Goal: Task Accomplishment & Management: Use online tool/utility

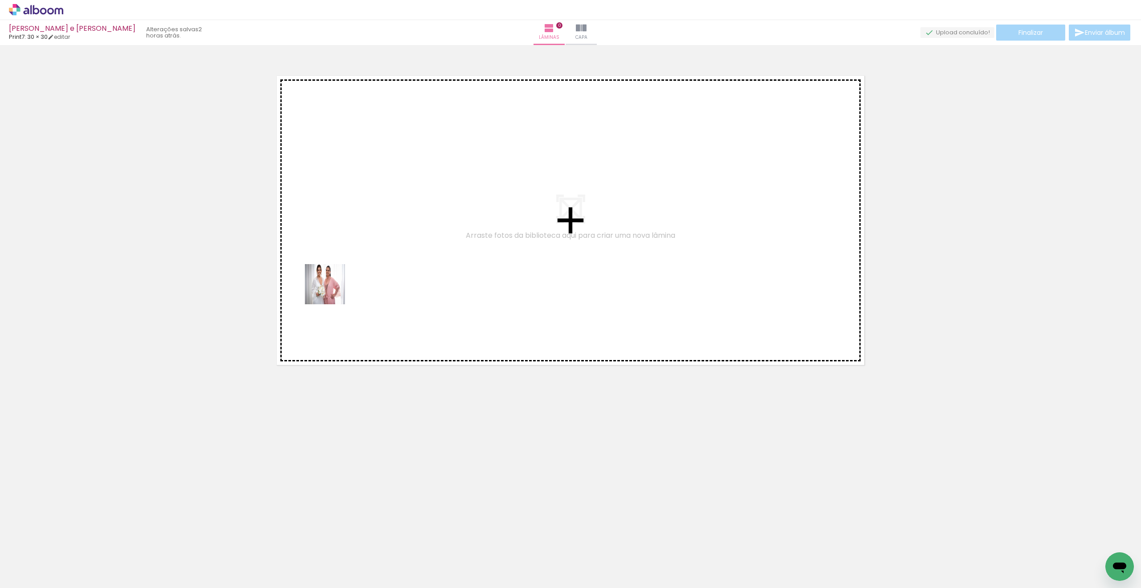
drag, startPoint x: 89, startPoint y: 559, endPoint x: 333, endPoint y: 284, distance: 367.3
click at [333, 284] on quentale-workspace at bounding box center [570, 294] width 1141 height 588
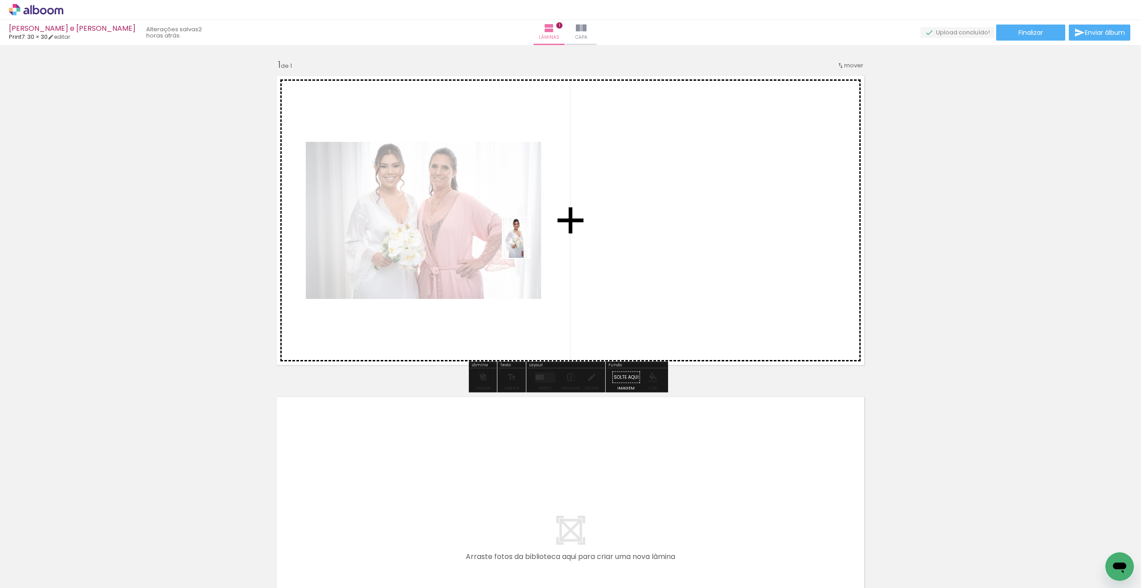
drag, startPoint x: 151, startPoint y: 558, endPoint x: 530, endPoint y: 244, distance: 491.7
click at [530, 244] on quentale-workspace at bounding box center [570, 294] width 1141 height 588
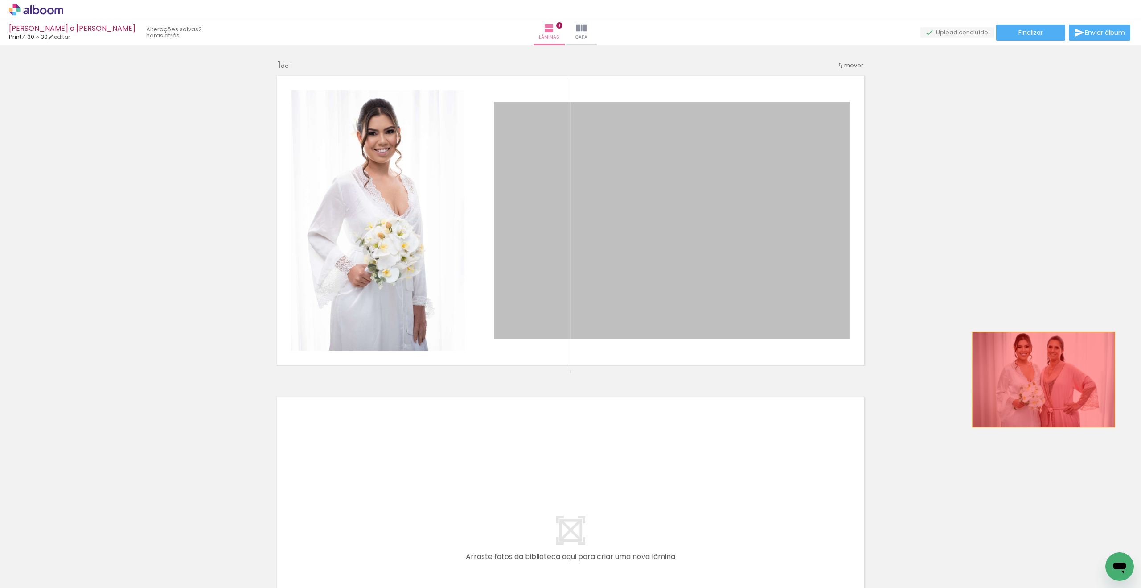
drag, startPoint x: 711, startPoint y: 280, endPoint x: 1051, endPoint y: 382, distance: 355.0
click at [590, 381] on div "Inserir lâmina 1 de 1" at bounding box center [570, 369] width 1141 height 642
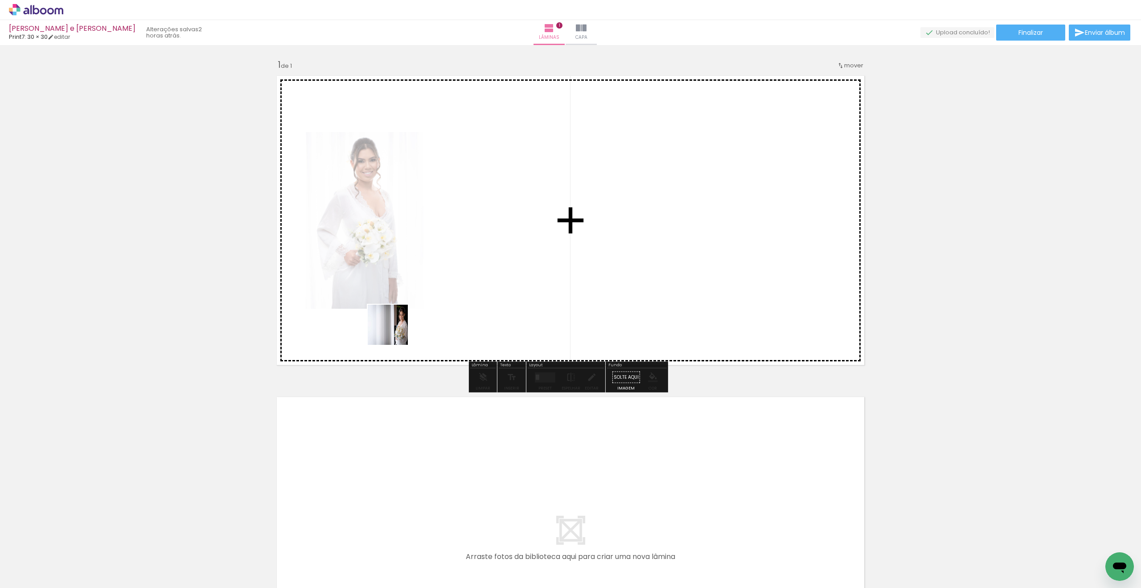
drag, startPoint x: 215, startPoint y: 537, endPoint x: 428, endPoint y: 287, distance: 328.9
click at [428, 287] on quentale-workspace at bounding box center [570, 294] width 1141 height 588
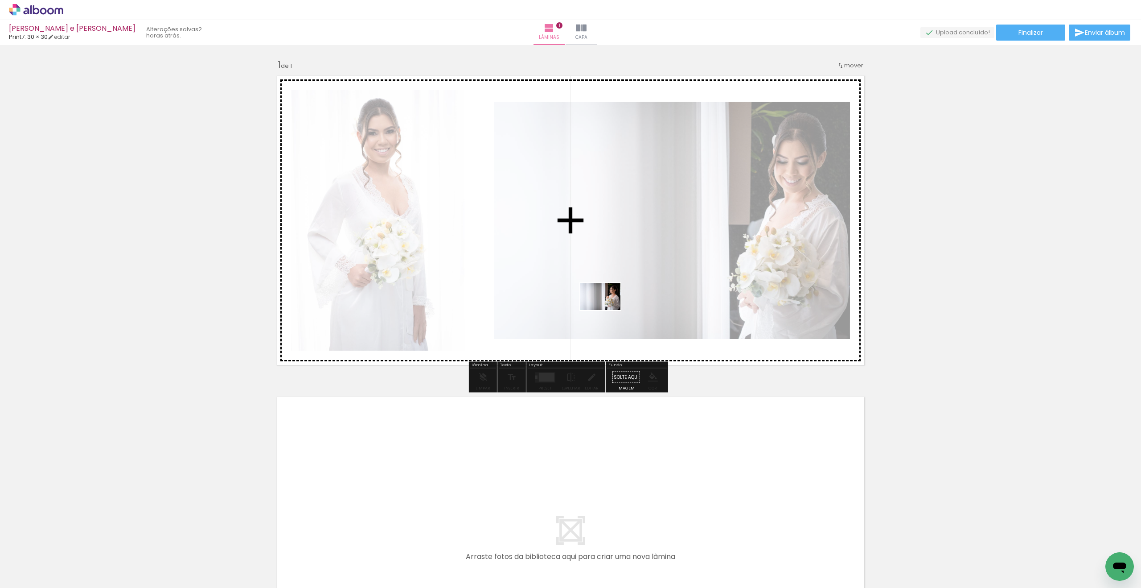
drag, startPoint x: 268, startPoint y: 563, endPoint x: 607, endPoint y: 310, distance: 423.2
click at [590, 310] on quentale-workspace at bounding box center [570, 294] width 1141 height 588
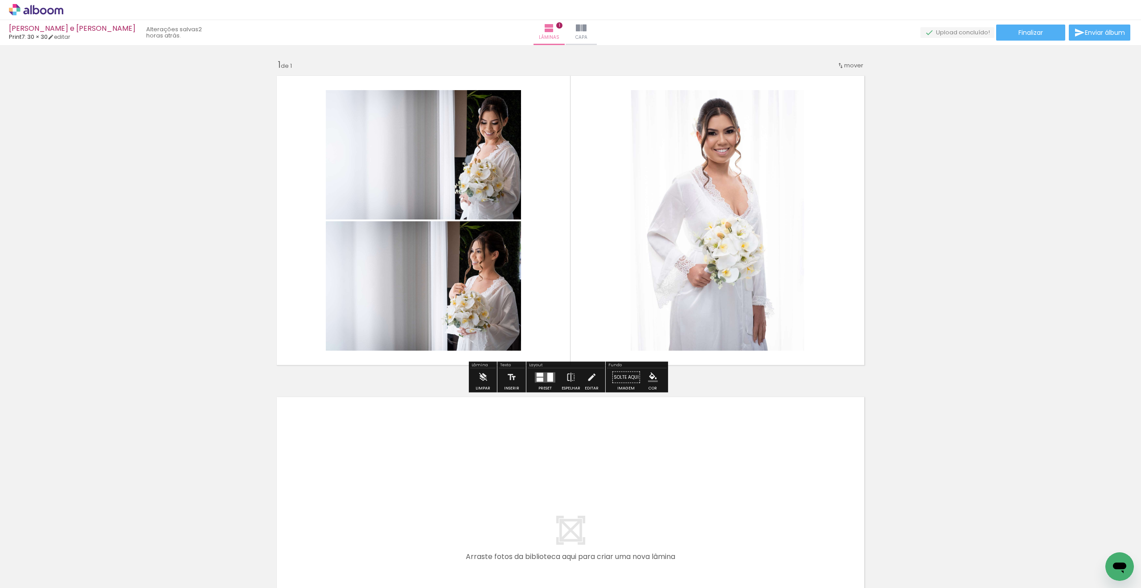
scroll to position [154, 0]
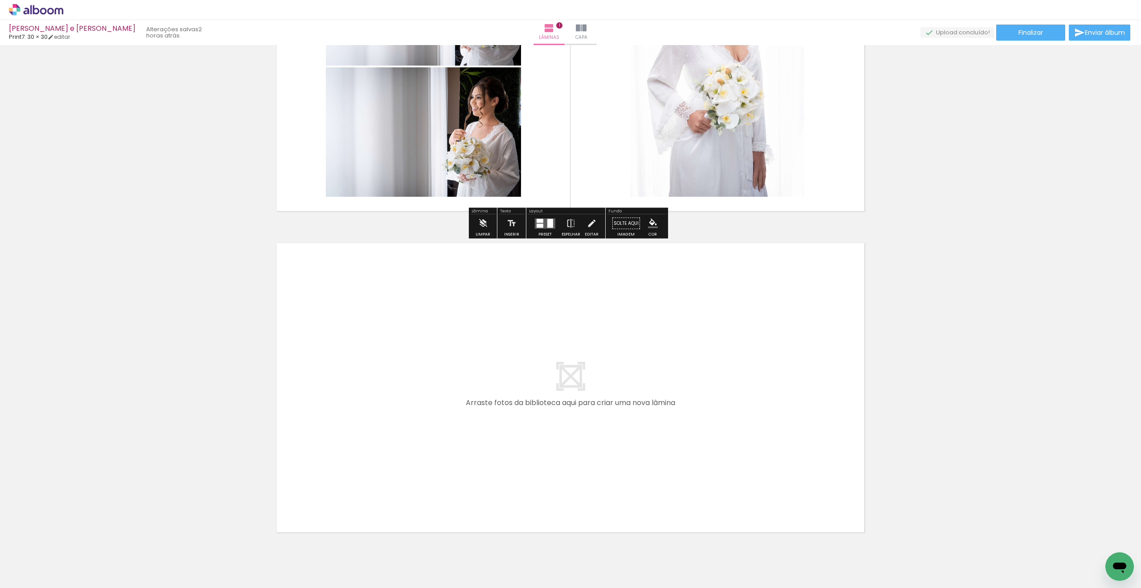
click at [308, 439] on quentale-workspace at bounding box center [570, 294] width 1141 height 588
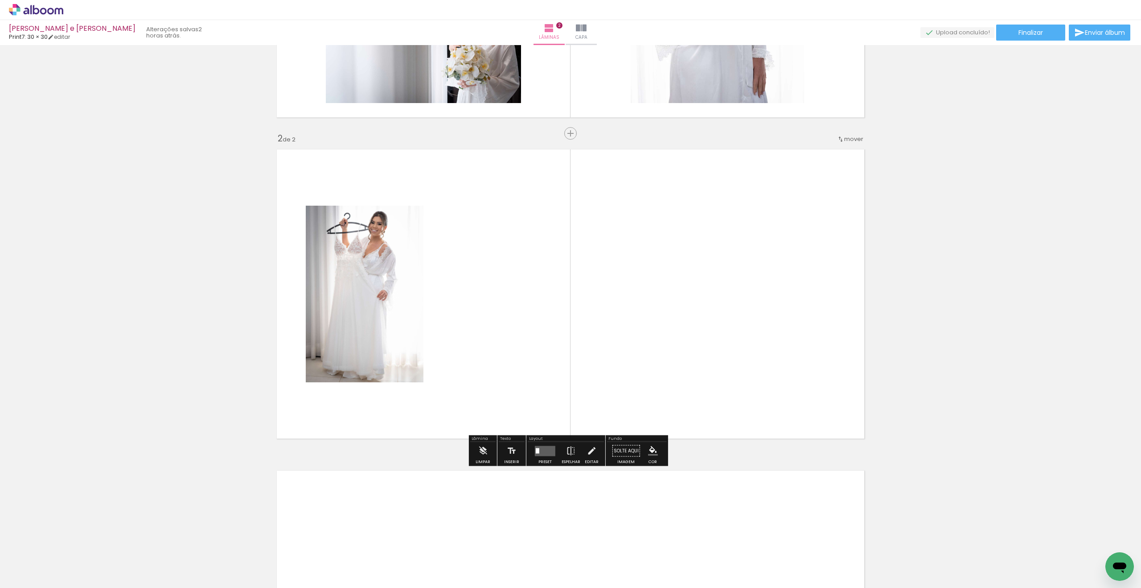
scroll to position [253, 0]
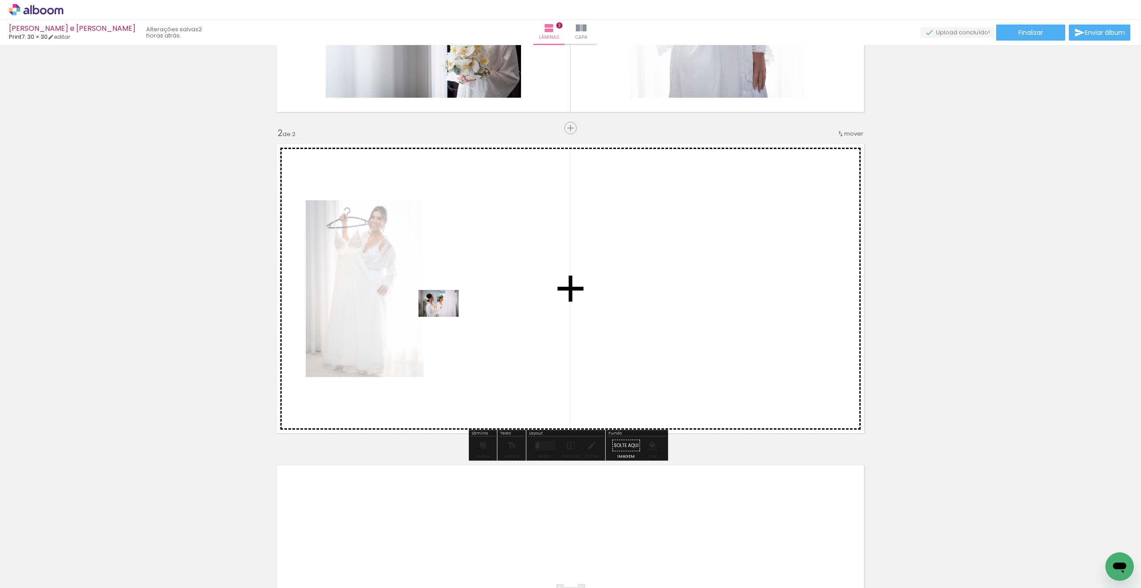
drag, startPoint x: 356, startPoint y: 551, endPoint x: 445, endPoint y: 317, distance: 251.4
click at [445, 317] on quentale-workspace at bounding box center [570, 294] width 1141 height 588
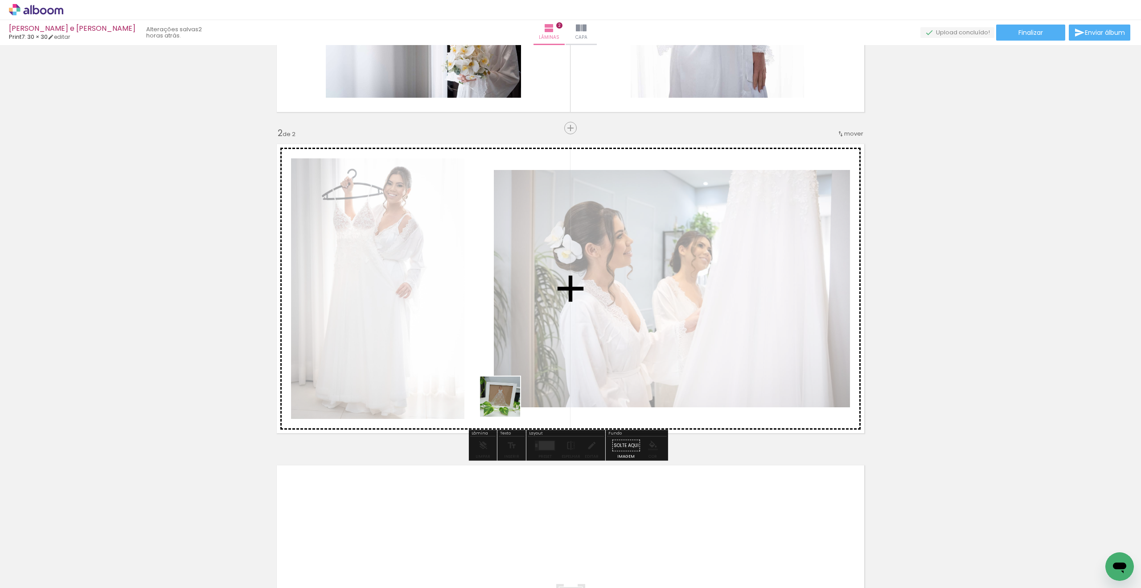
drag, startPoint x: 443, startPoint y: 484, endPoint x: 625, endPoint y: 307, distance: 253.8
click at [590, 306] on quentale-workspace at bounding box center [570, 294] width 1141 height 588
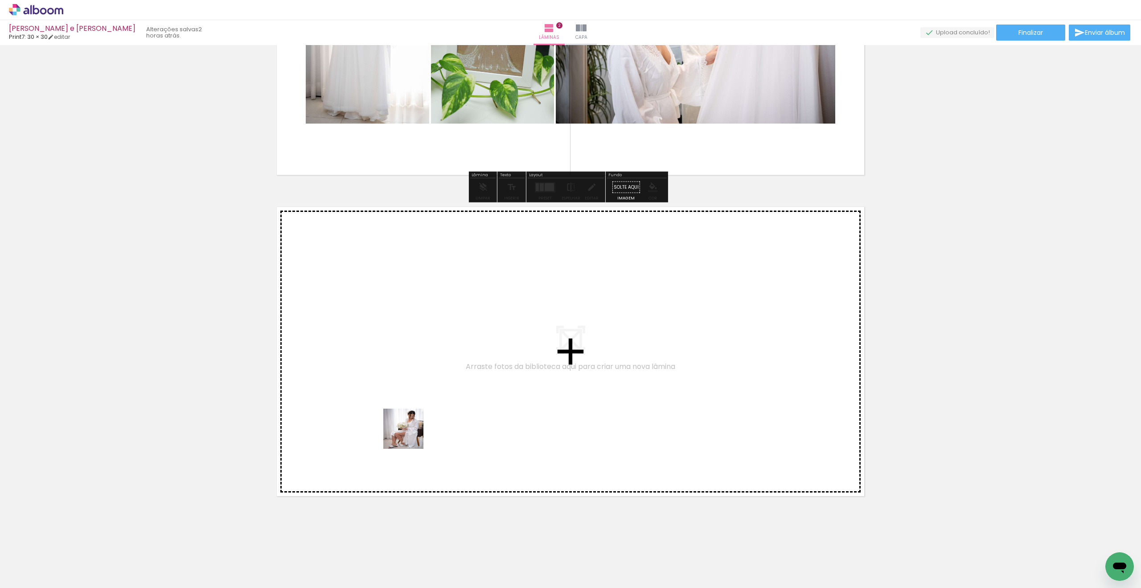
drag, startPoint x: 432, startPoint y: 546, endPoint x: 406, endPoint y: 391, distance: 156.8
click at [406, 391] on quentale-workspace at bounding box center [570, 294] width 1141 height 588
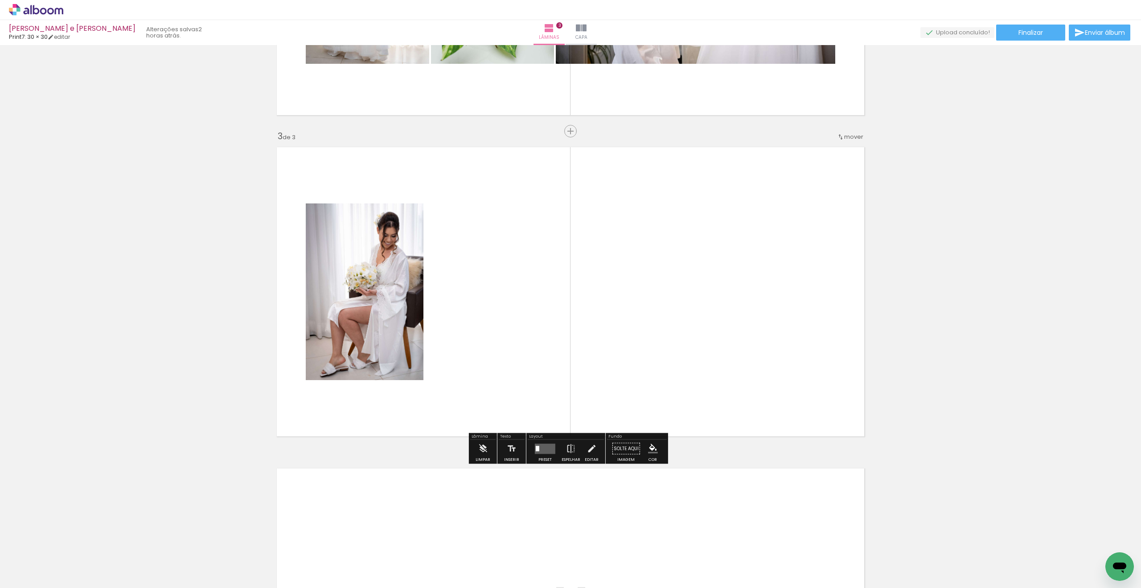
scroll to position [574, 0]
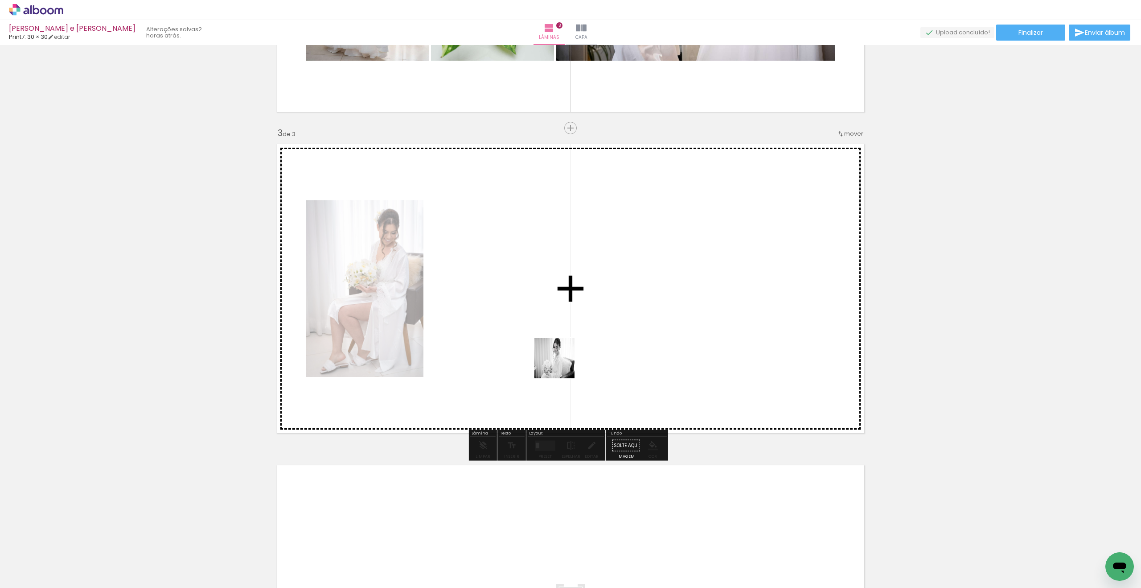
drag, startPoint x: 499, startPoint y: 555, endPoint x: 568, endPoint y: 334, distance: 232.1
click at [568, 334] on quentale-workspace at bounding box center [570, 294] width 1141 height 588
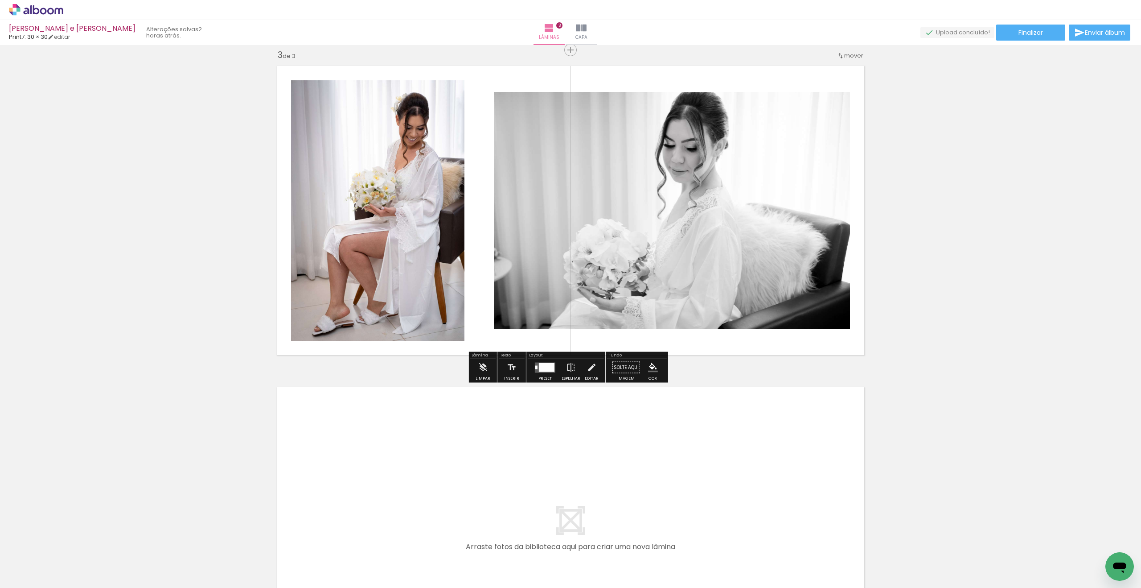
scroll to position [832, 0]
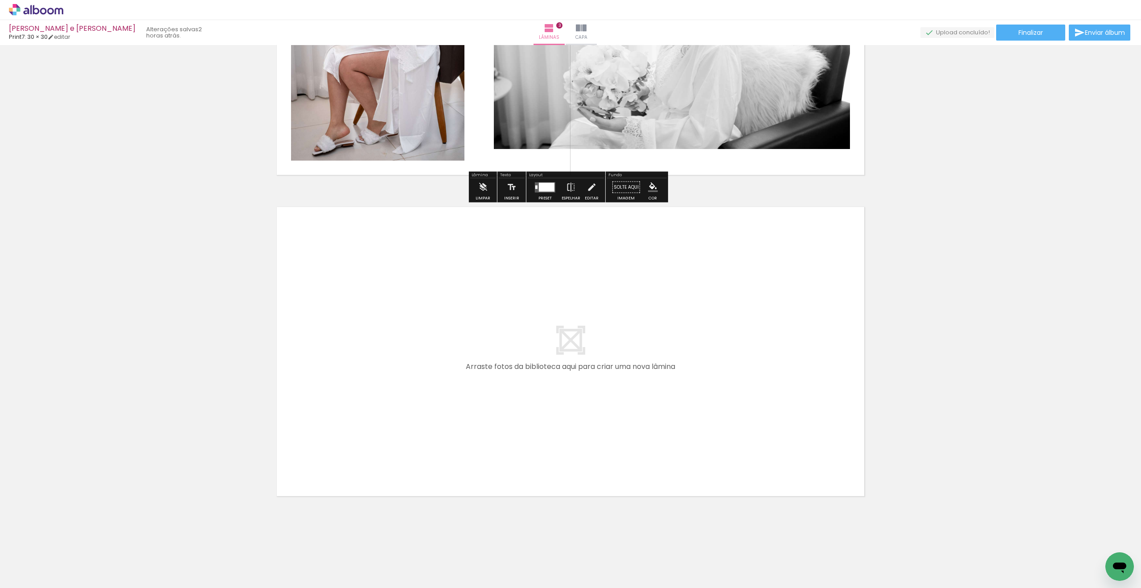
drag, startPoint x: 547, startPoint y: 555, endPoint x: 490, endPoint y: 402, distance: 162.5
click at [490, 402] on quentale-workspace at bounding box center [570, 294] width 1141 height 588
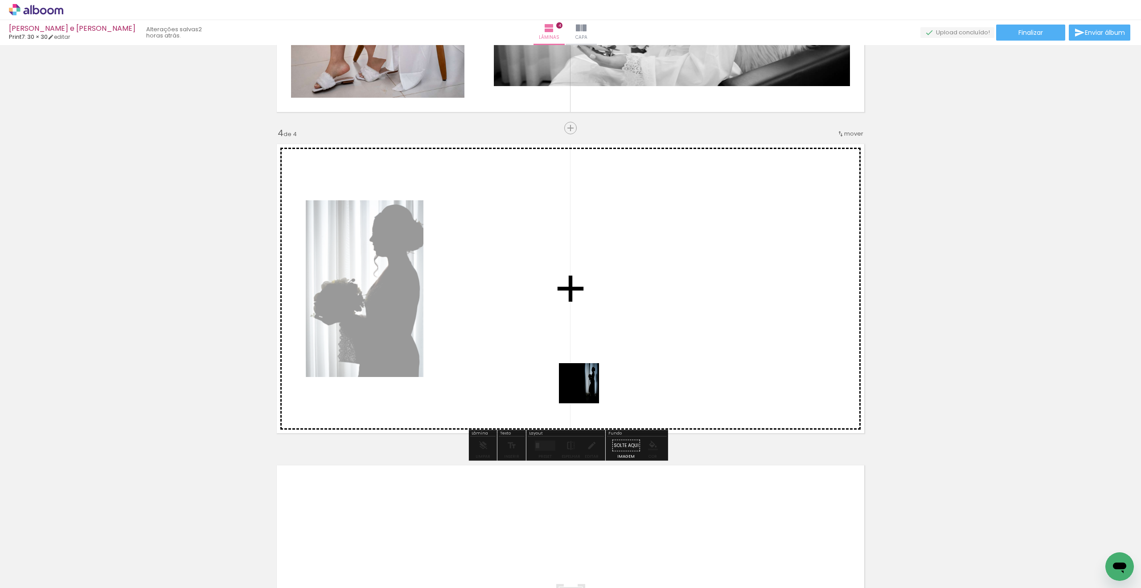
drag, startPoint x: 591, startPoint y: 542, endPoint x: 587, endPoint y: 338, distance: 204.2
click at [587, 338] on quentale-workspace at bounding box center [570, 294] width 1141 height 588
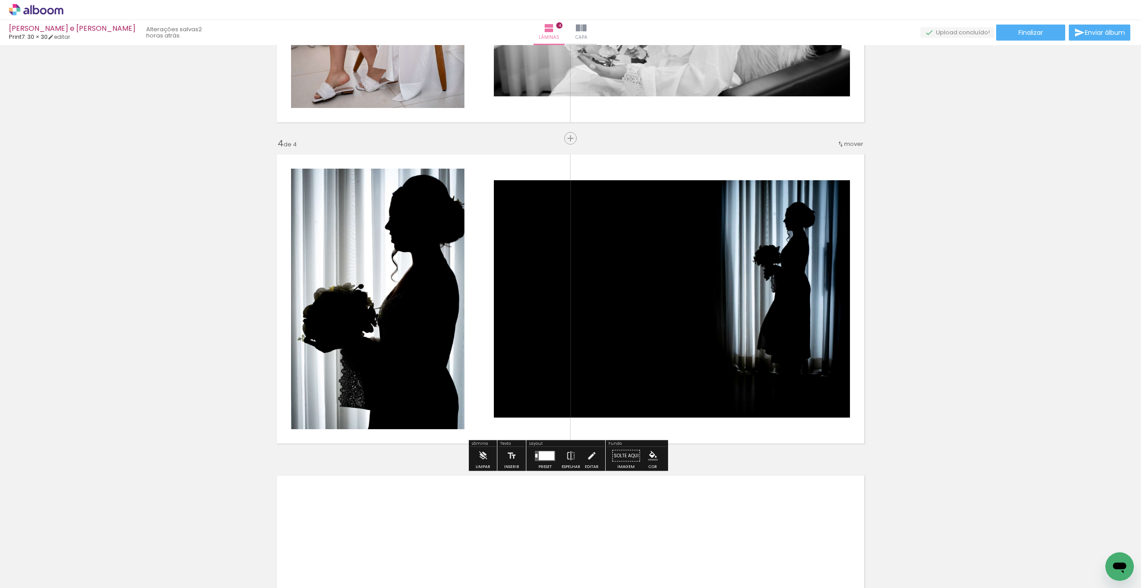
scroll to position [1094, 0]
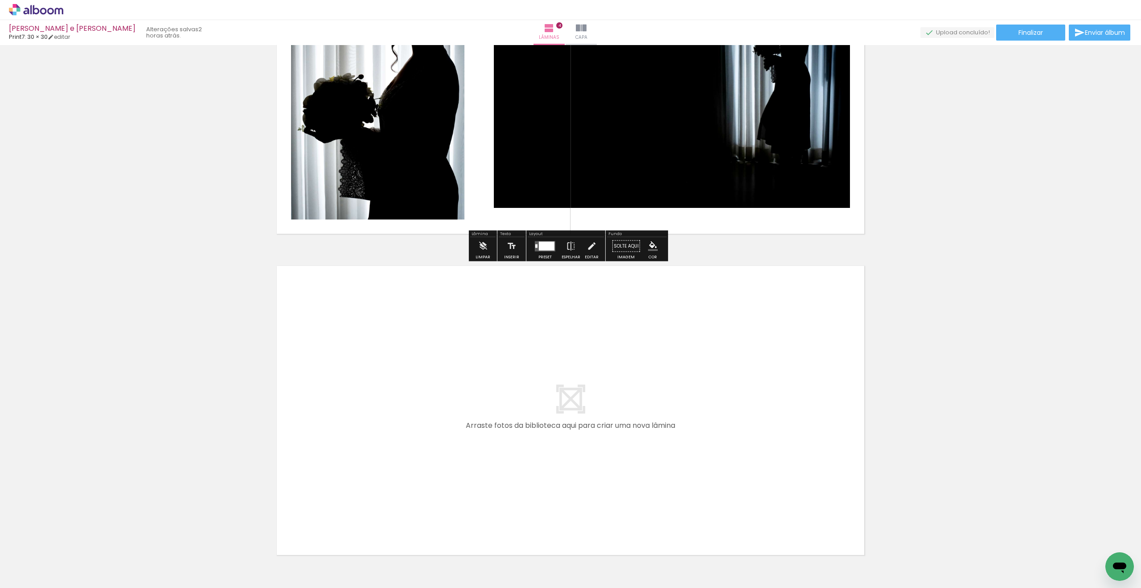
drag, startPoint x: 627, startPoint y: 541, endPoint x: 600, endPoint y: 500, distance: 49.1
click at [590, 500] on quentale-workspace at bounding box center [570, 294] width 1141 height 588
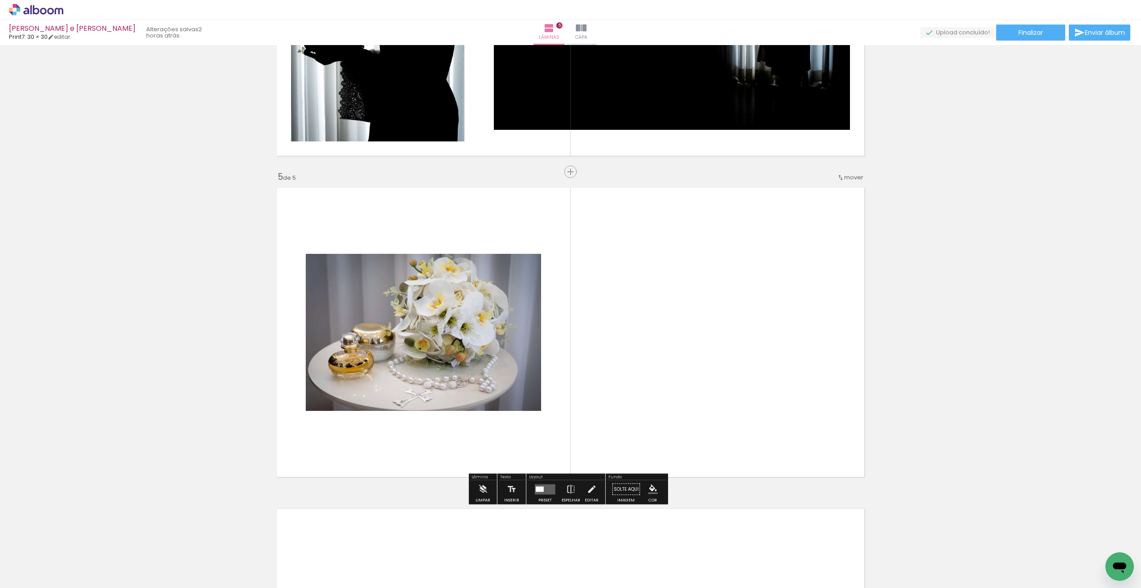
scroll to position [1216, 0]
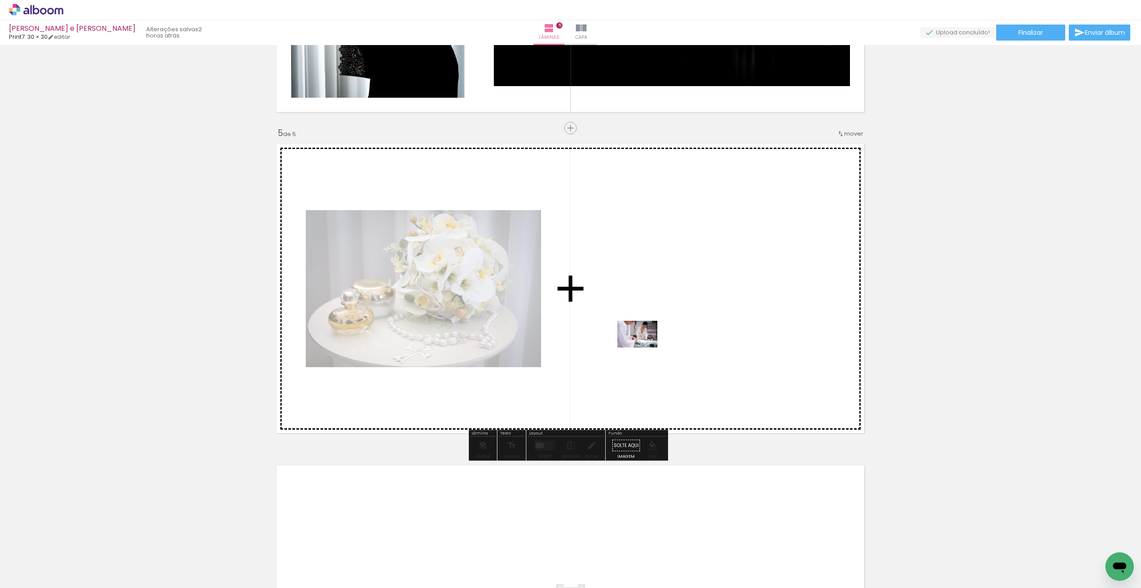
drag, startPoint x: 695, startPoint y: 545, endPoint x: 644, endPoint y: 343, distance: 208.4
click at [590, 343] on quentale-workspace at bounding box center [570, 294] width 1141 height 588
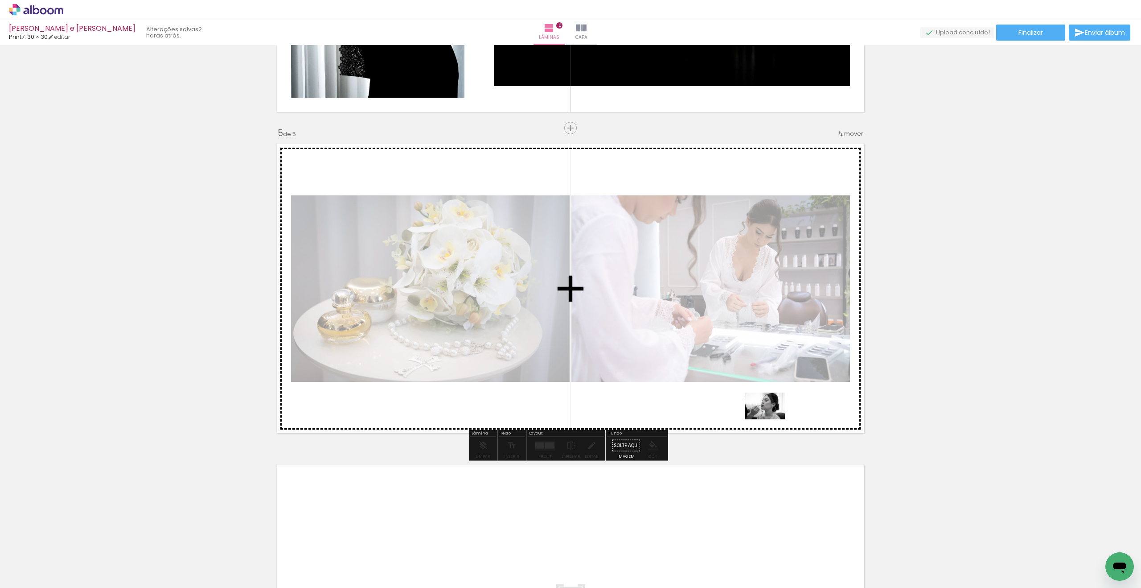
drag, startPoint x: 933, startPoint y: 557, endPoint x: 765, endPoint y: 414, distance: 221.4
click at [590, 414] on quentale-workspace at bounding box center [570, 294] width 1141 height 588
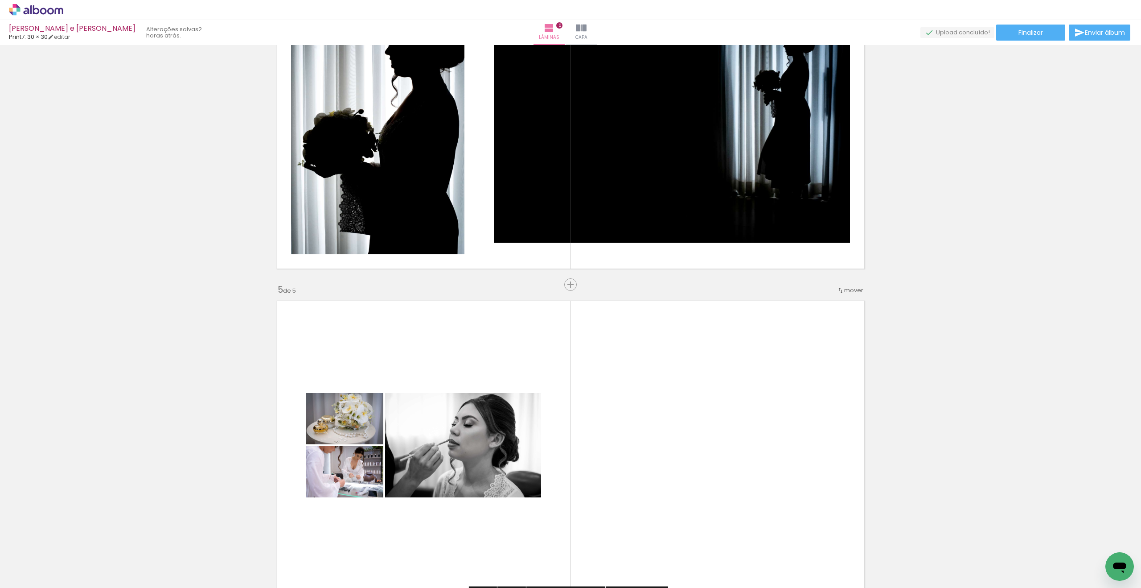
scroll to position [1095, 0]
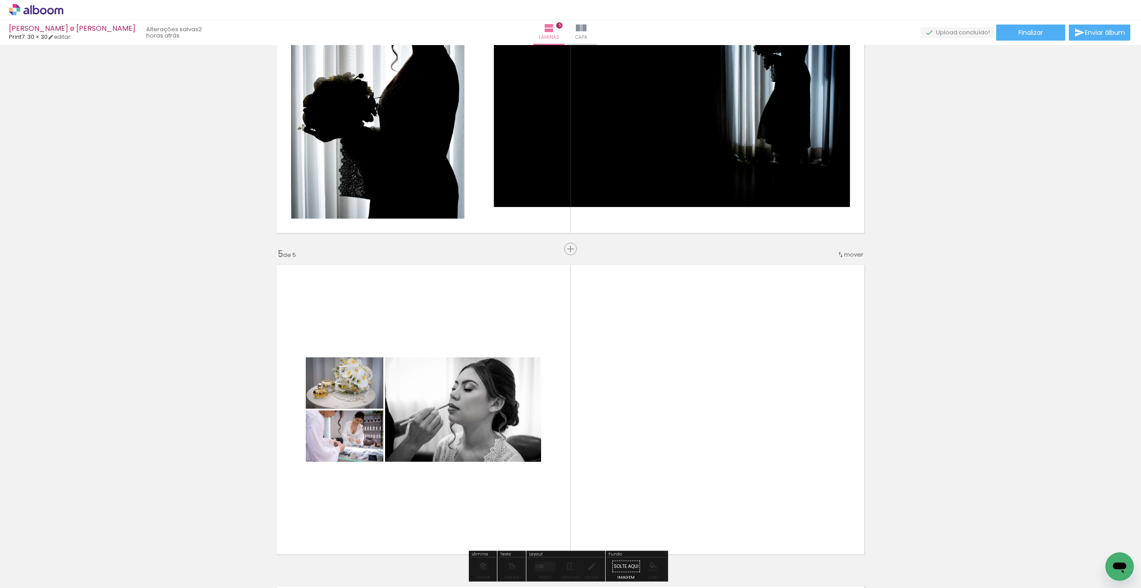
drag, startPoint x: 336, startPoint y: 374, endPoint x: 251, endPoint y: 336, distance: 92.8
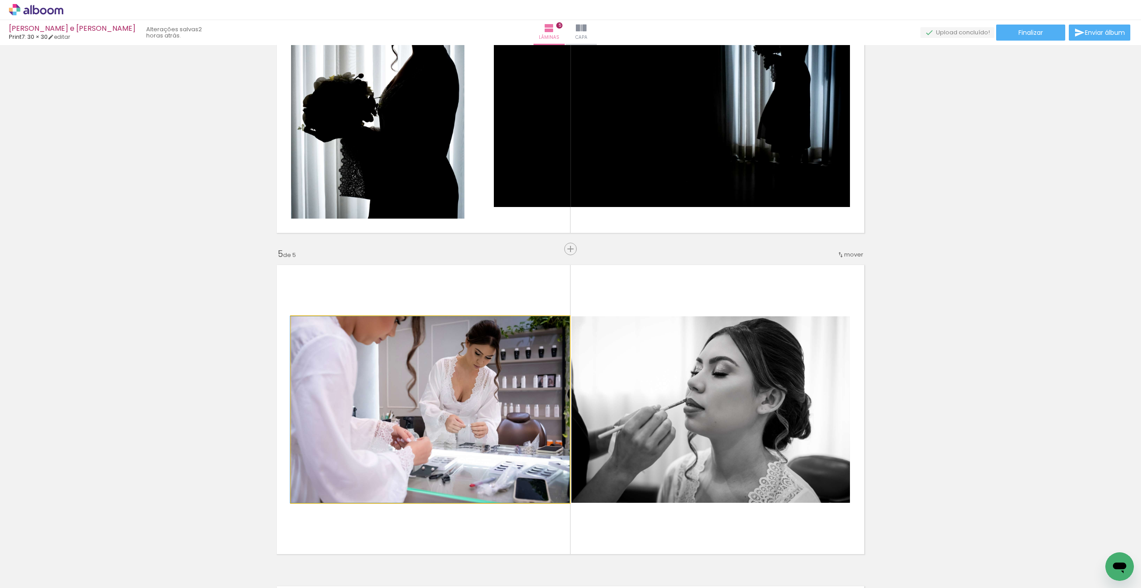
drag, startPoint x: 449, startPoint y: 402, endPoint x: 219, endPoint y: 355, distance: 235.1
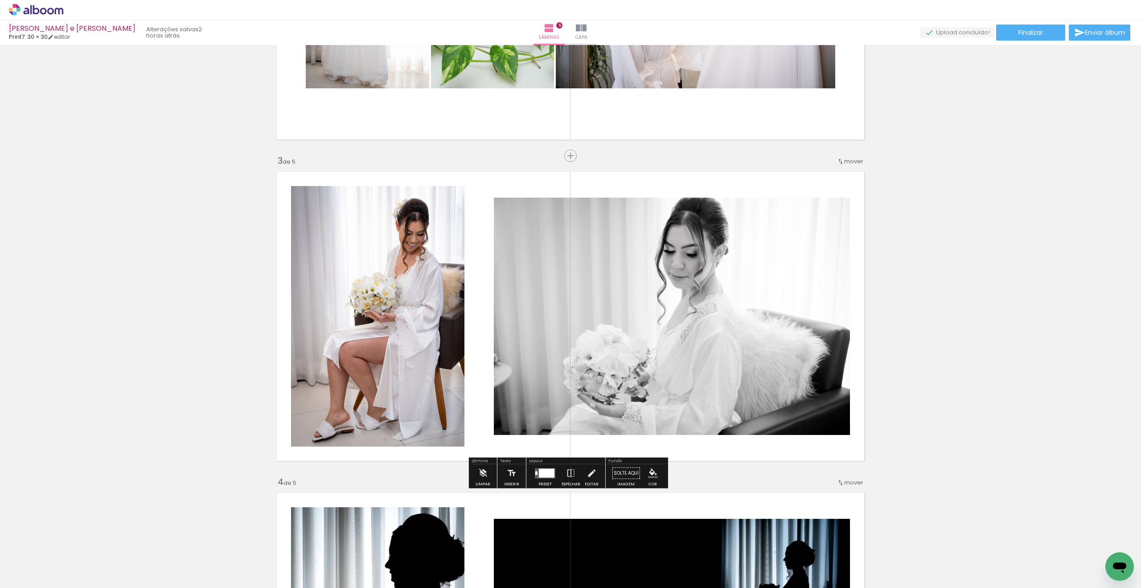
scroll to position [541, 0]
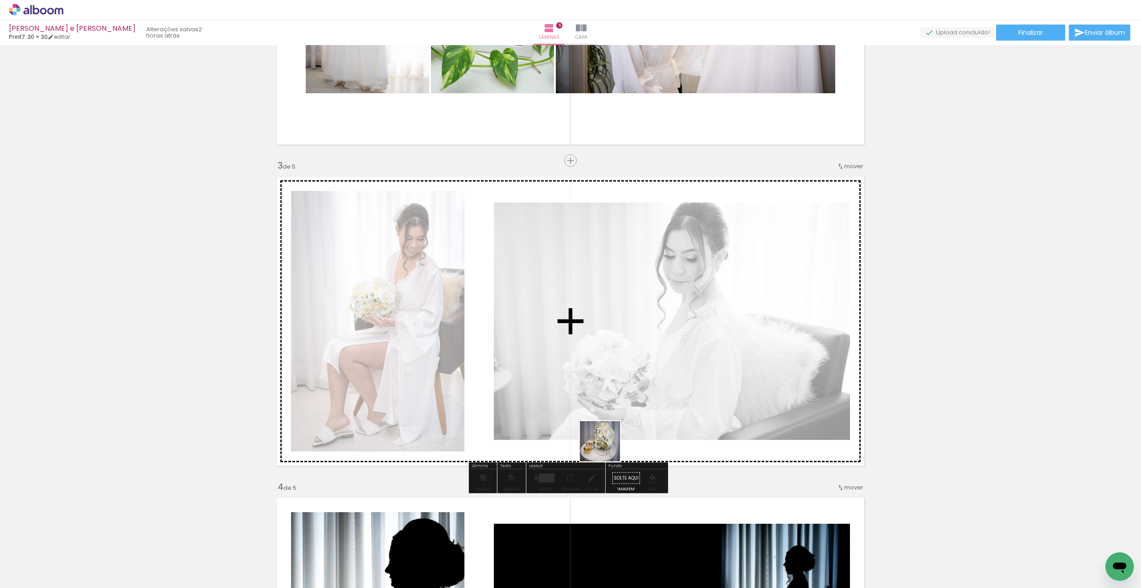
drag, startPoint x: 639, startPoint y: 552, endPoint x: 607, endPoint y: 448, distance: 109.3
click at [590, 448] on quentale-workspace at bounding box center [570, 294] width 1141 height 588
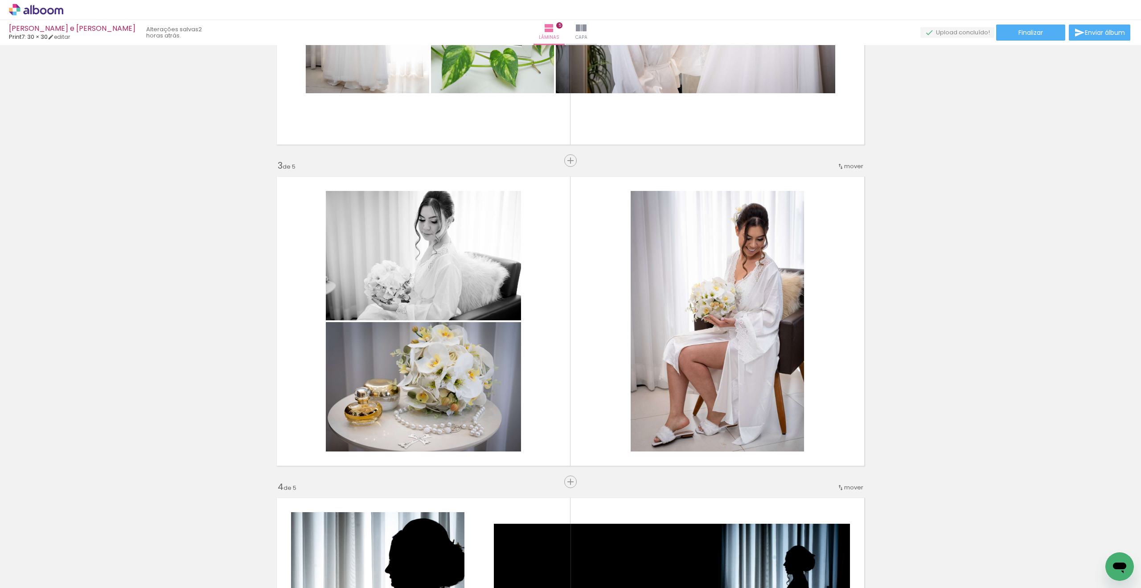
drag, startPoint x: 639, startPoint y: 474, endPoint x: 596, endPoint y: 408, distance: 78.4
click at [590, 424] on quentale-workspace at bounding box center [570, 294] width 1141 height 588
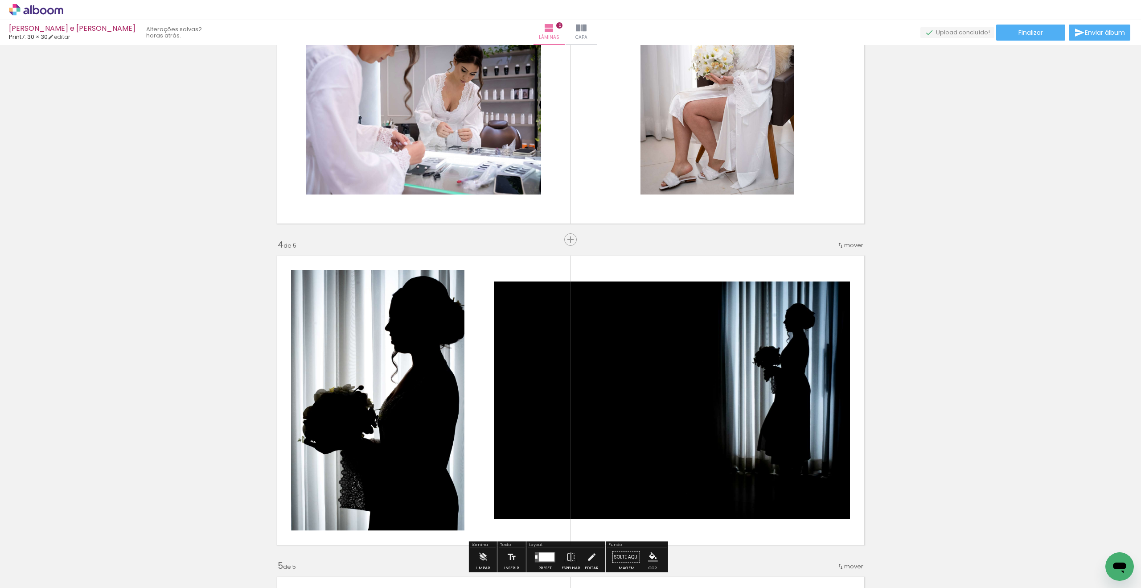
scroll to position [1287, 0]
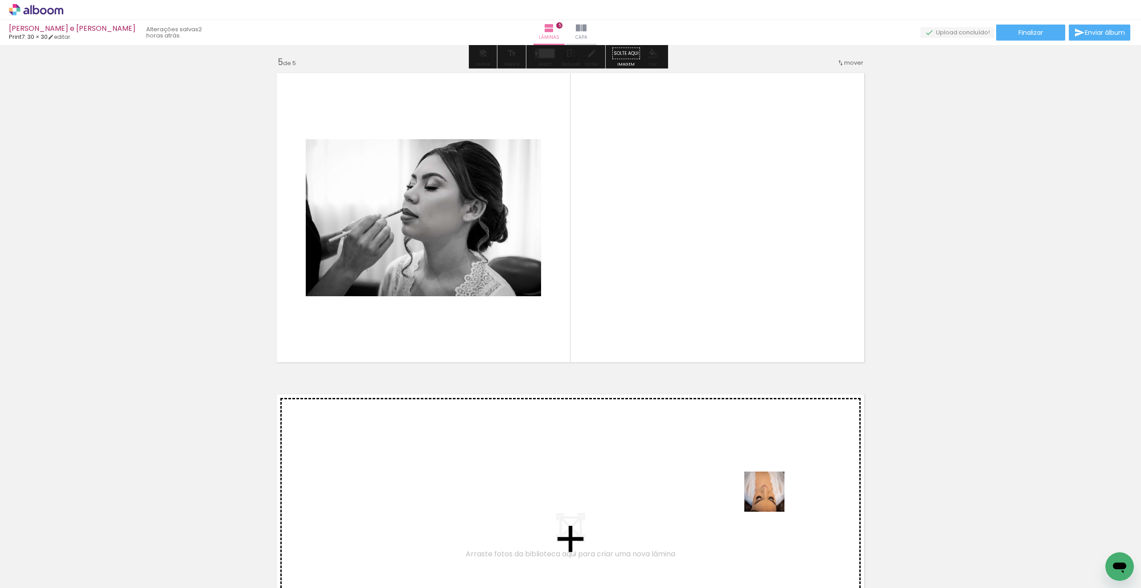
drag, startPoint x: 790, startPoint y: 557, endPoint x: 699, endPoint y: 347, distance: 229.4
click at [590, 345] on quentale-workspace at bounding box center [570, 294] width 1141 height 588
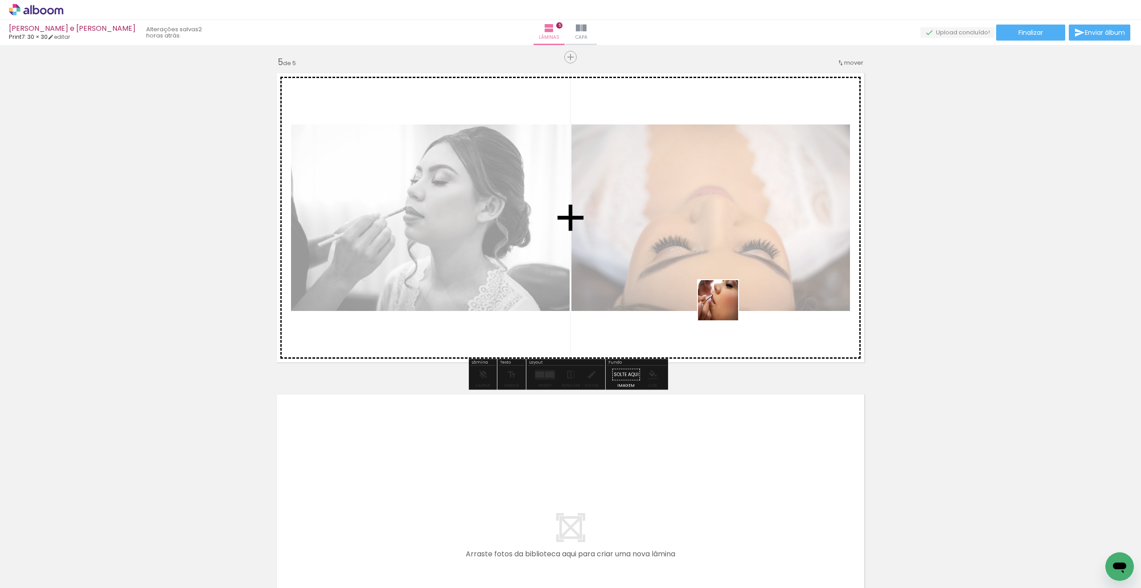
drag, startPoint x: 833, startPoint y: 547, endPoint x: 713, endPoint y: 285, distance: 288.4
click at [590, 285] on quentale-workspace at bounding box center [570, 294] width 1141 height 588
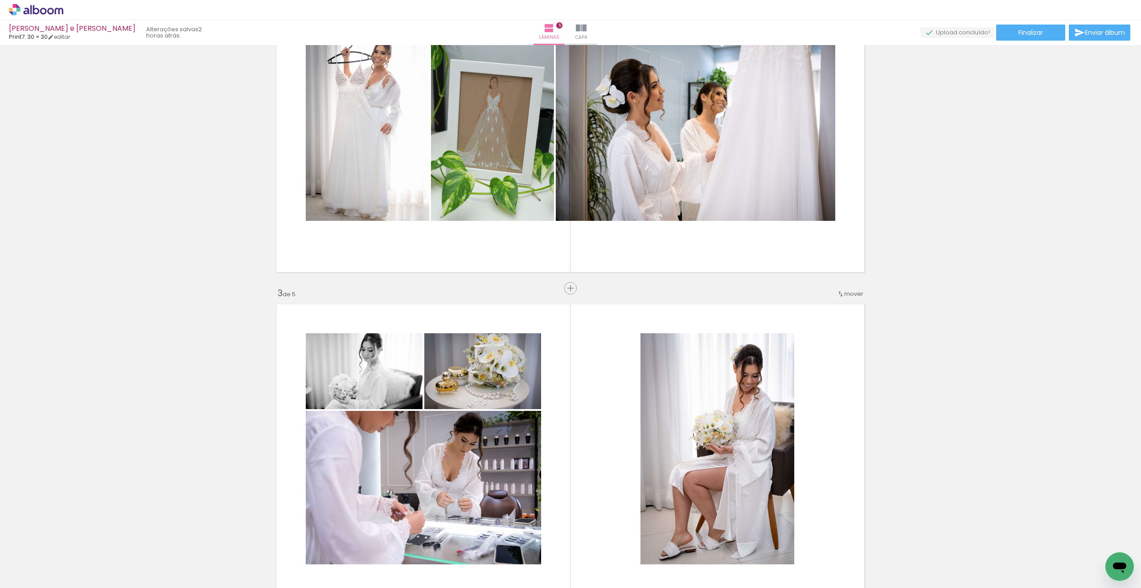
scroll to position [398, 0]
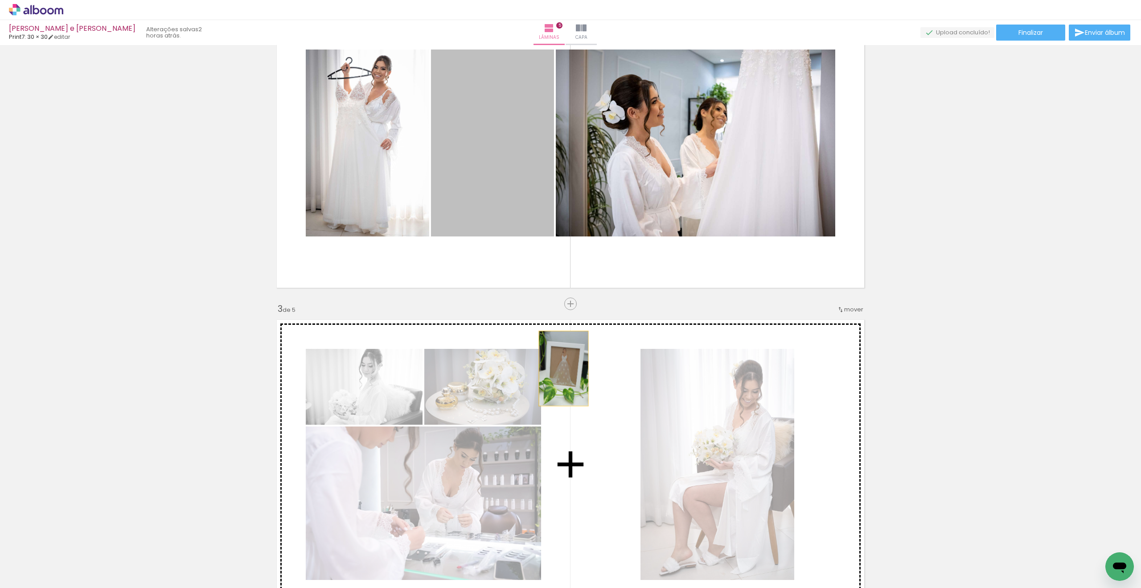
drag, startPoint x: 527, startPoint y: 205, endPoint x: 565, endPoint y: 383, distance: 182.4
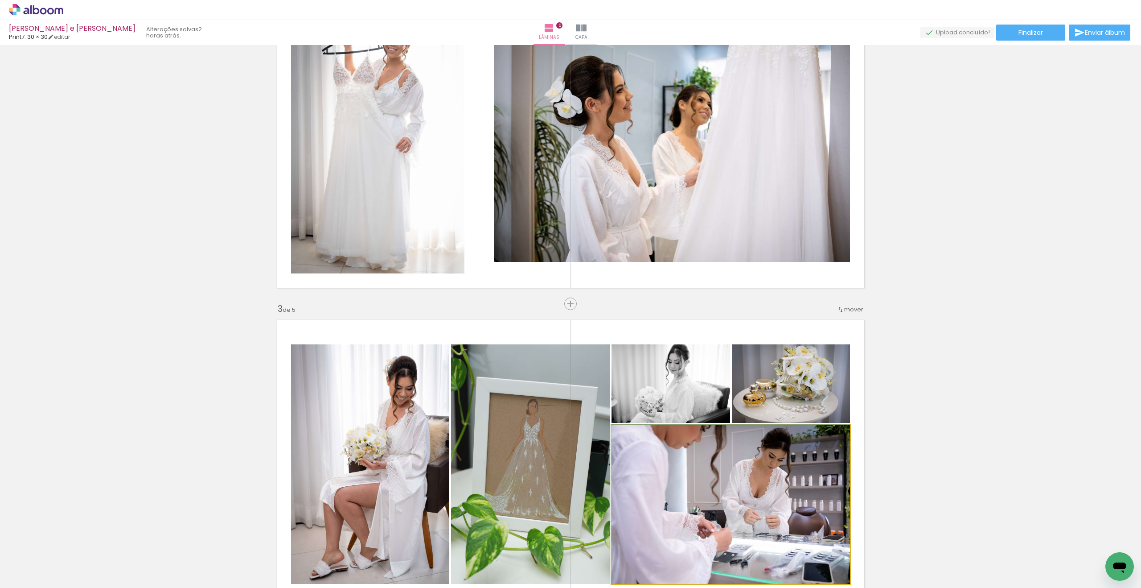
drag, startPoint x: 705, startPoint y: 470, endPoint x: 510, endPoint y: 234, distance: 306.3
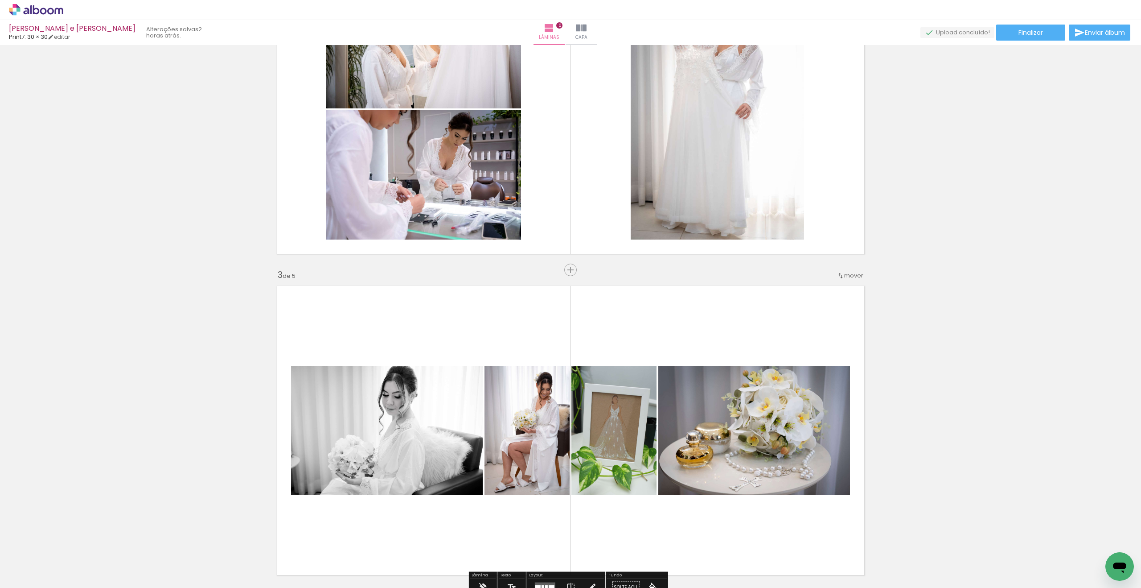
scroll to position [433, 0]
drag, startPoint x: 736, startPoint y: 546, endPoint x: 702, endPoint y: 454, distance: 98.3
click at [590, 469] on quentale-workspace at bounding box center [570, 294] width 1141 height 588
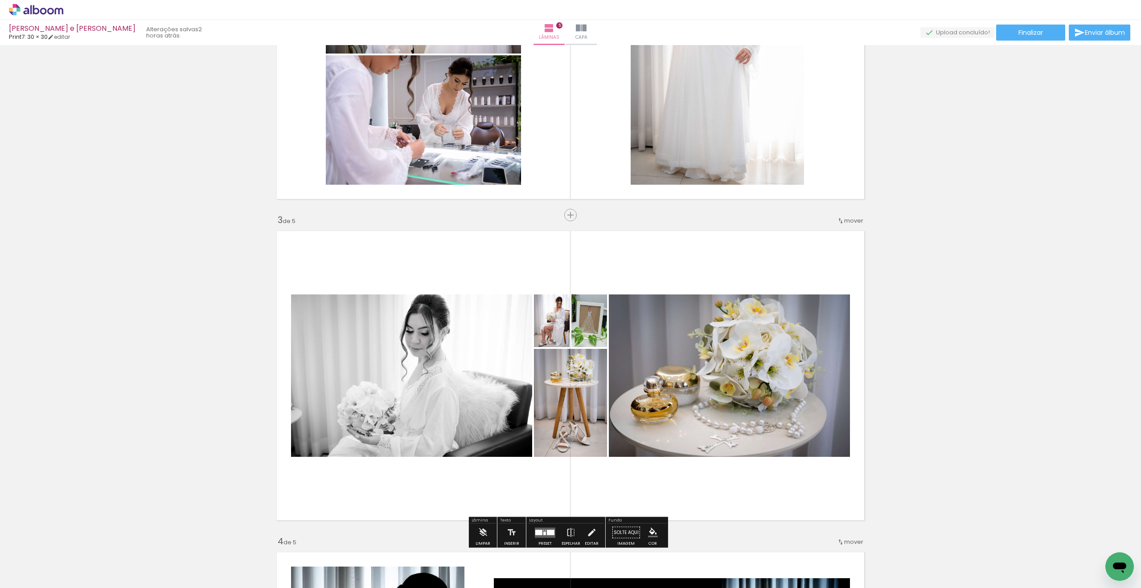
scroll to position [487, 0]
click at [536, 524] on div at bounding box center [545, 532] width 24 height 18
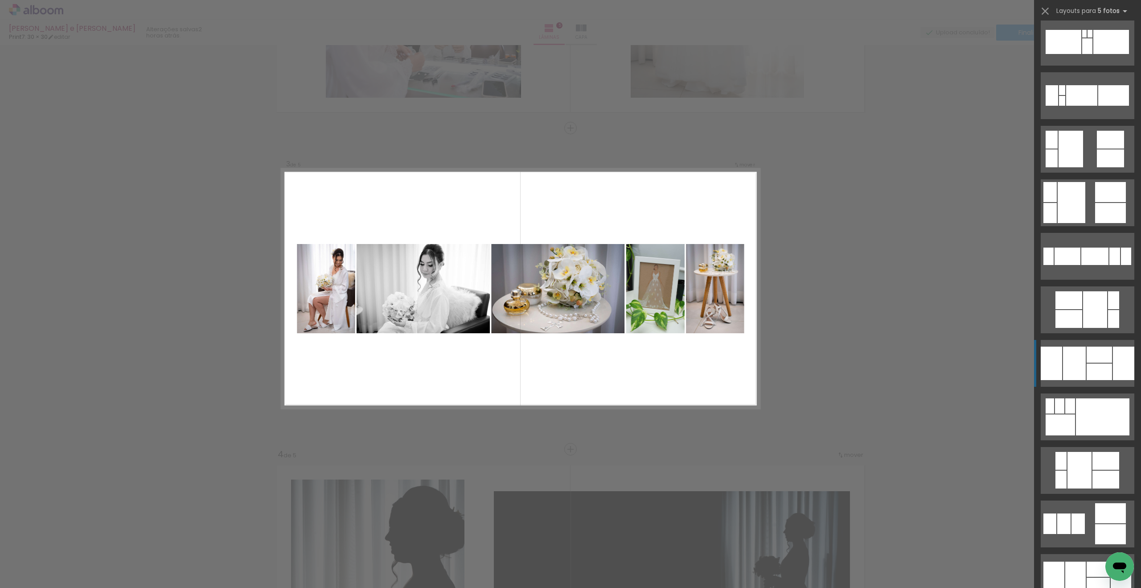
scroll to position [450, 0]
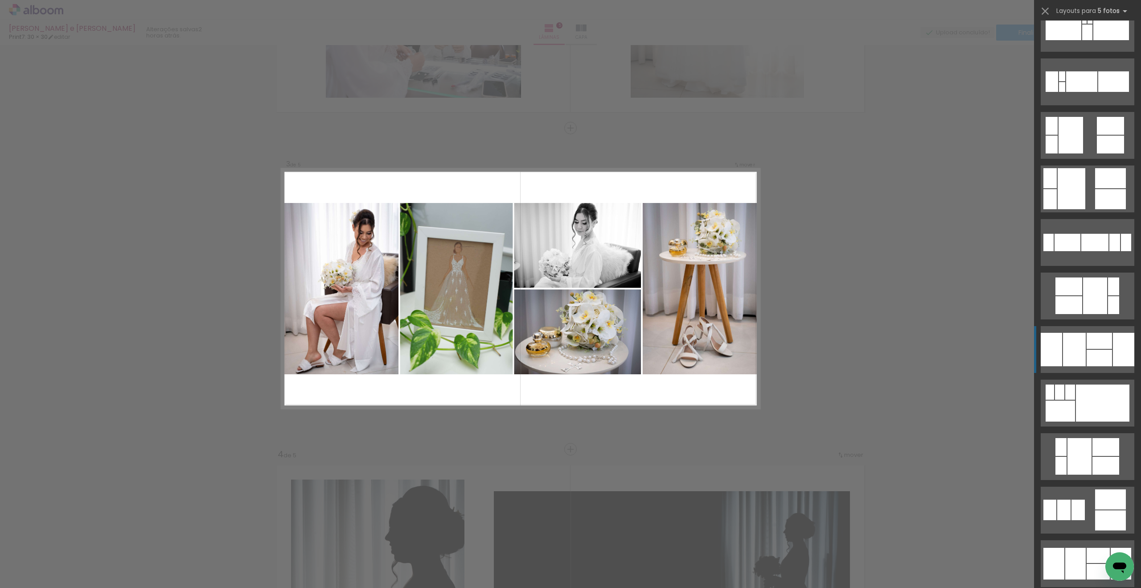
click at [590, 350] on div at bounding box center [1099, 358] width 25 height 16
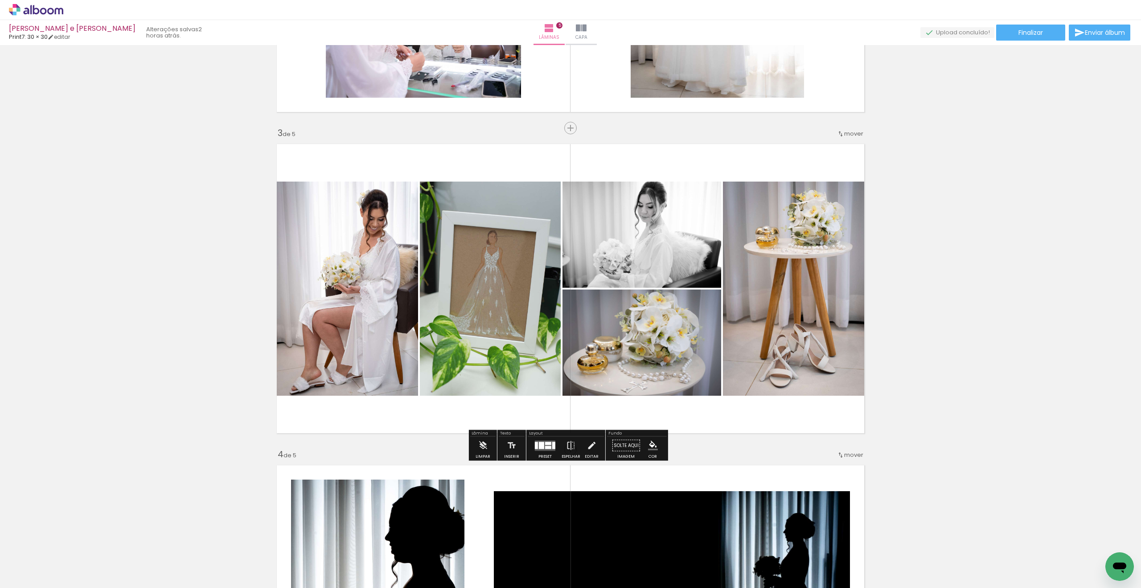
scroll to position [740, 0]
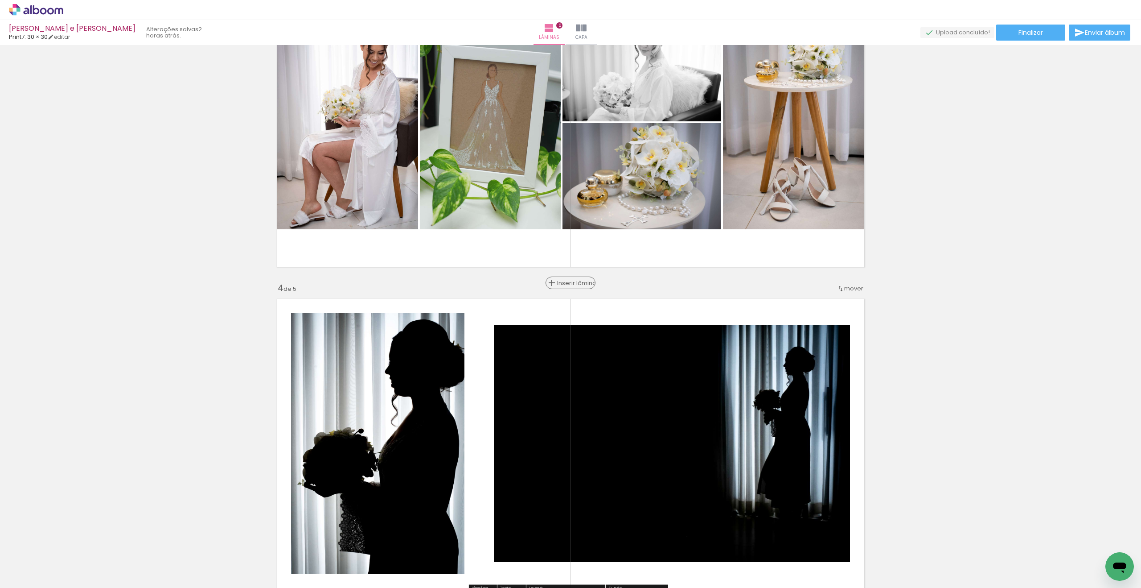
click at [567, 281] on span "Inserir lâmina" at bounding box center [574, 283] width 35 height 6
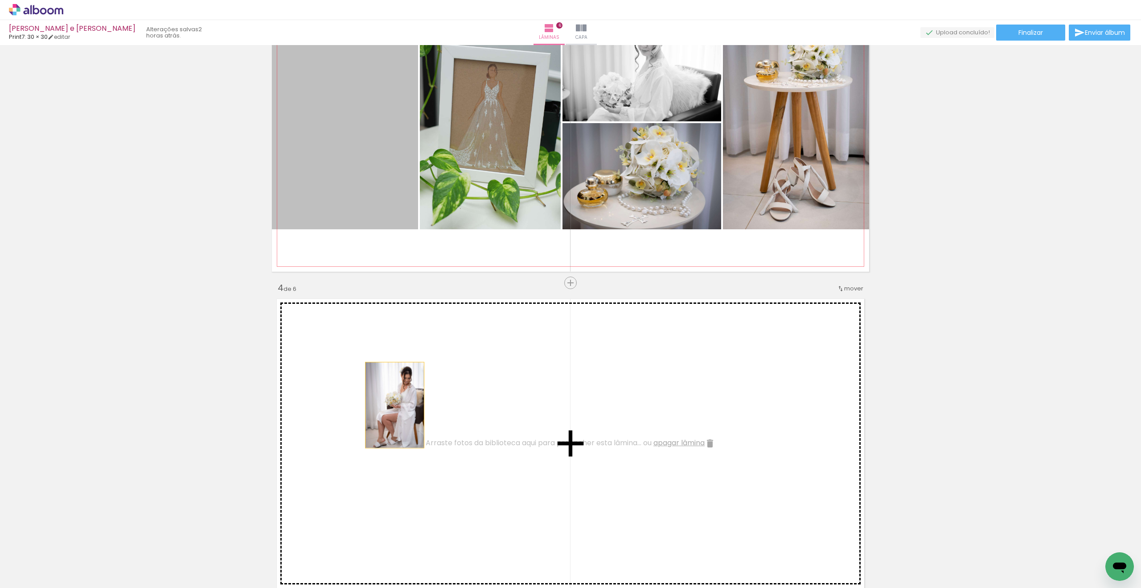
drag, startPoint x: 389, startPoint y: 301, endPoint x: 465, endPoint y: 275, distance: 80.2
click at [392, 406] on div "Inserir lâmina 1 de 6 Inserir lâmina 2 de 6 Inserir lâmina 3 de 6 Inserir lâmin…" at bounding box center [570, 431] width 1141 height 2247
